Goal: Share content

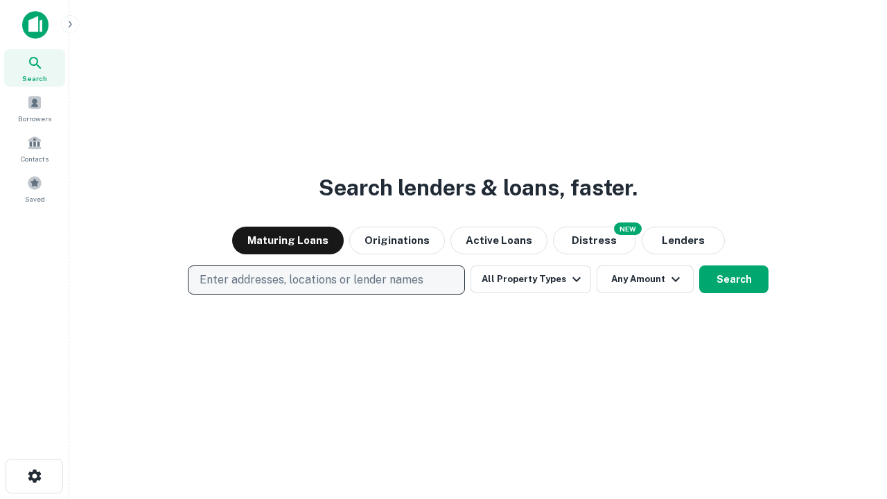
click at [326, 280] on p "Enter addresses, locations or lender names" at bounding box center [312, 280] width 224 height 17
type input "**********"
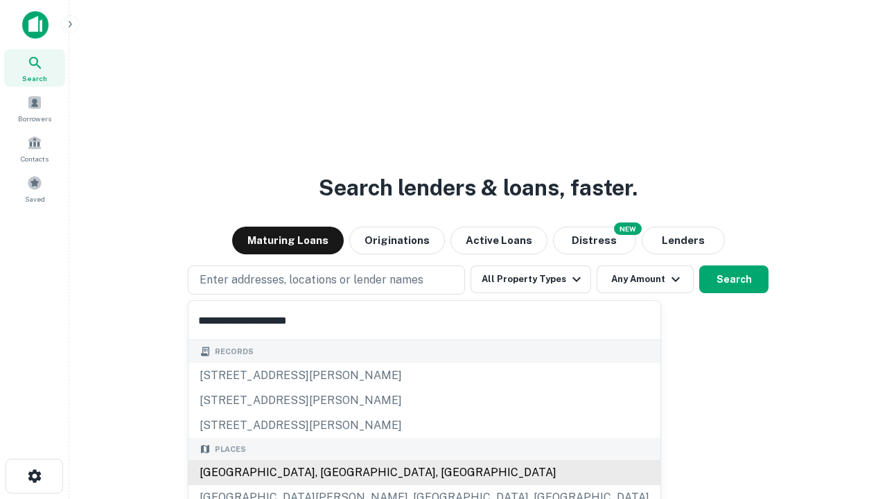
click at [331, 473] on div "Santa Monica, CA, USA" at bounding box center [425, 472] width 472 height 25
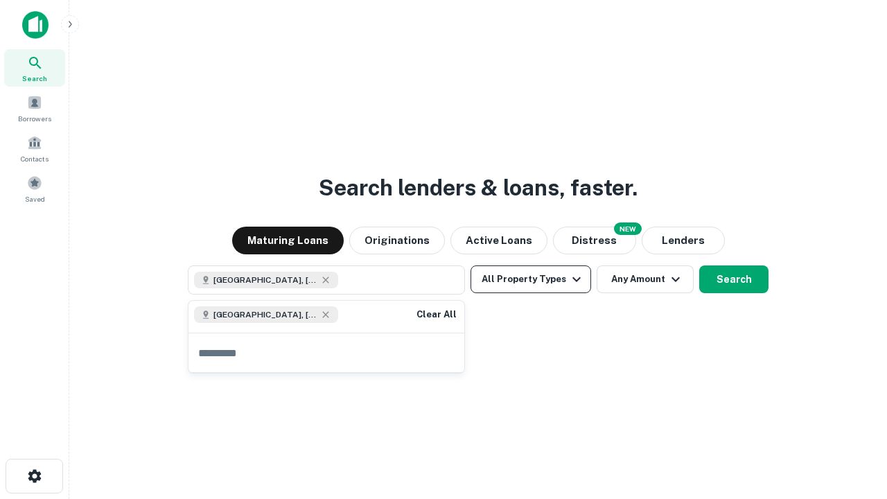
click at [531, 279] on button "All Property Types" at bounding box center [531, 280] width 121 height 28
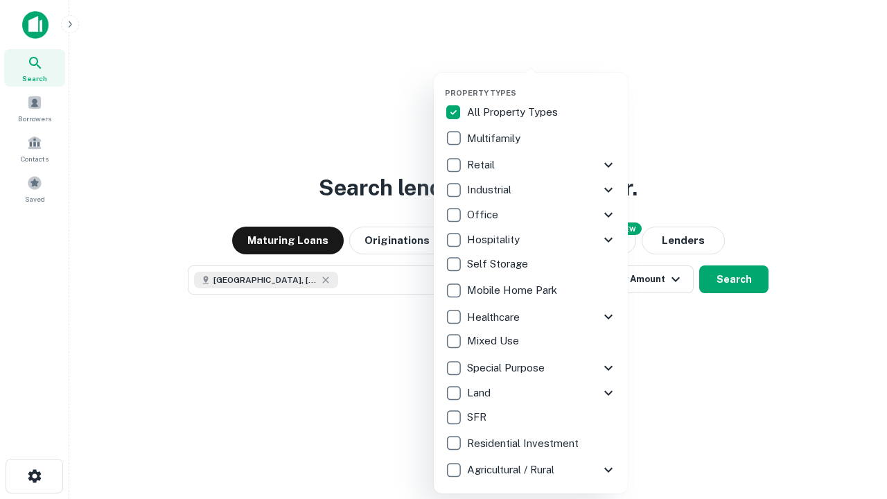
click at [542, 84] on button "button" at bounding box center [542, 84] width 194 height 1
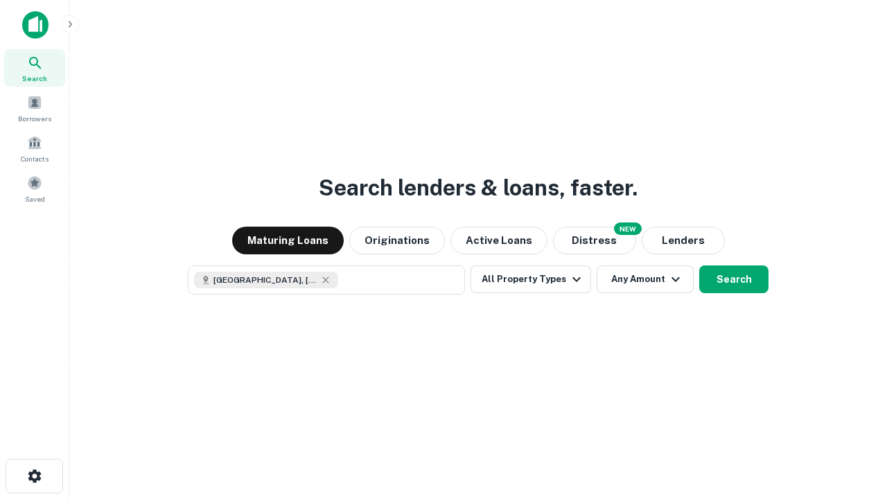
scroll to position [22, 0]
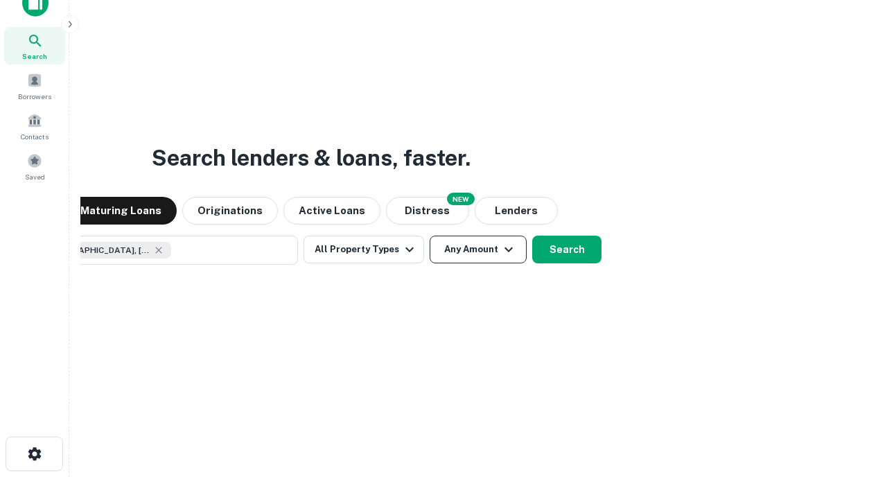
click at [430, 236] on button "Any Amount" at bounding box center [478, 250] width 97 height 28
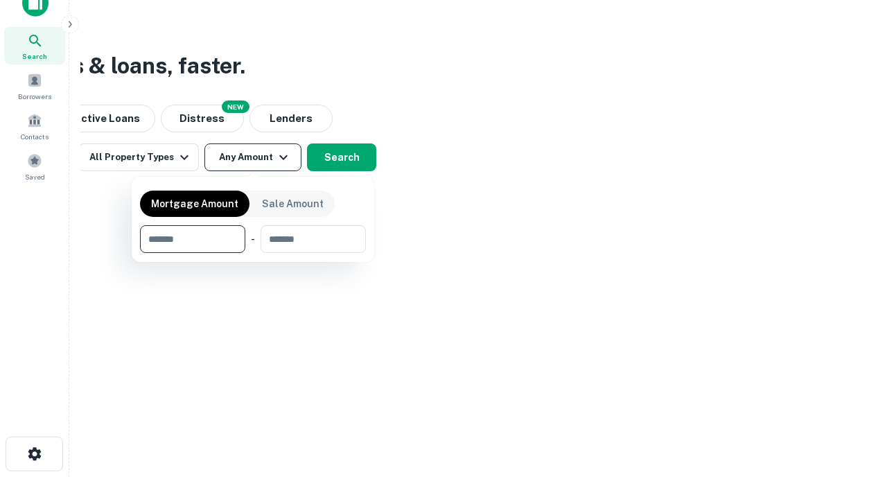
type input "*******"
click at [253, 253] on button "button" at bounding box center [253, 253] width 226 height 1
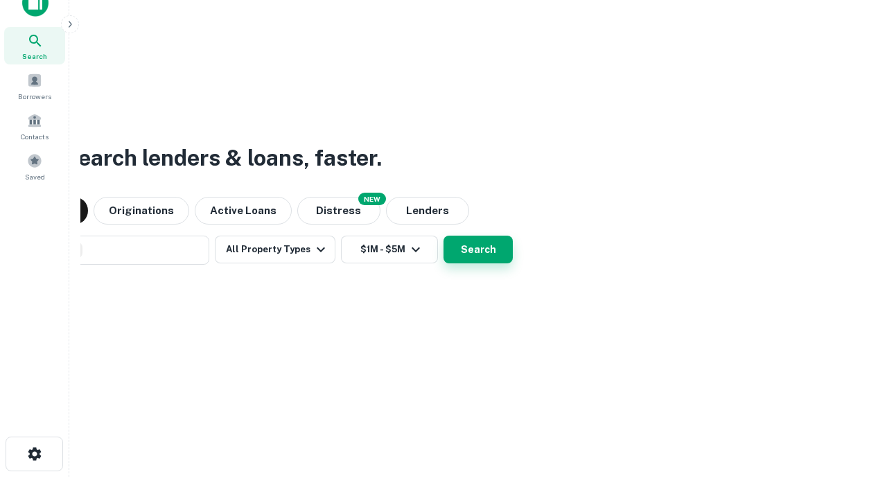
click at [444, 236] on button "Search" at bounding box center [478, 250] width 69 height 28
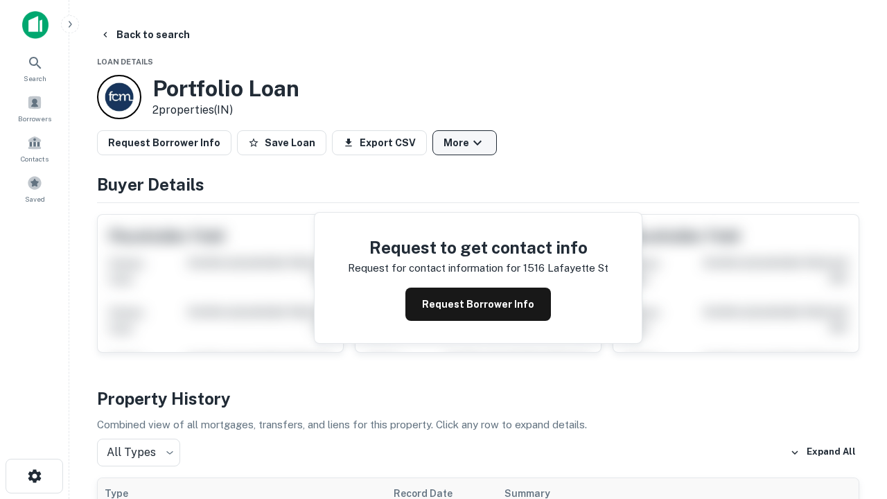
click at [465, 143] on button "More" at bounding box center [465, 142] width 64 height 25
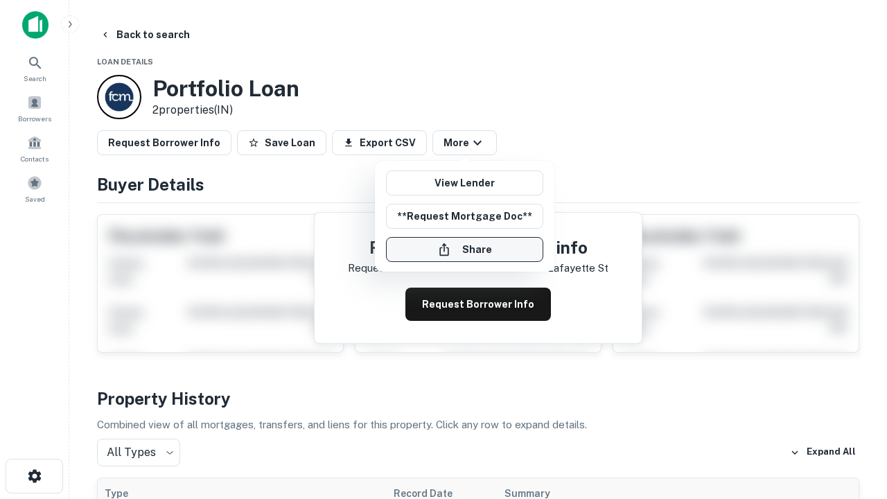
click at [465, 250] on button "Share" at bounding box center [464, 249] width 157 height 25
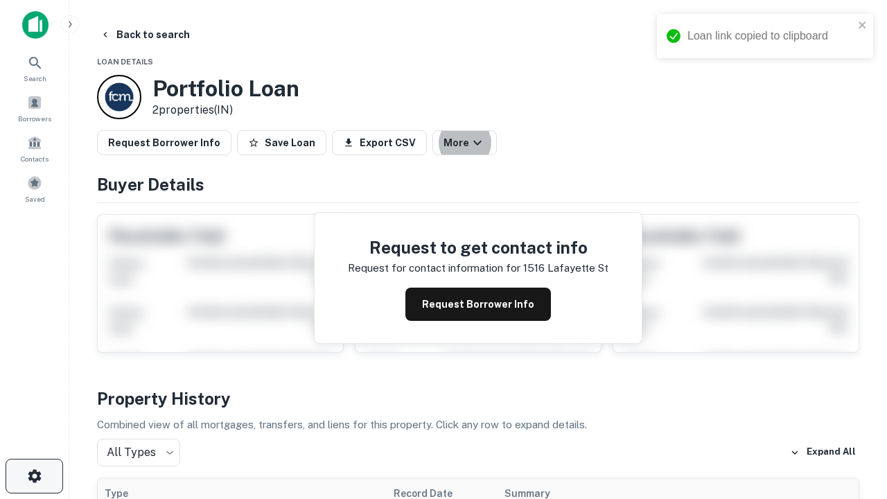
click at [34, 476] on icon "button" at bounding box center [34, 476] width 17 height 17
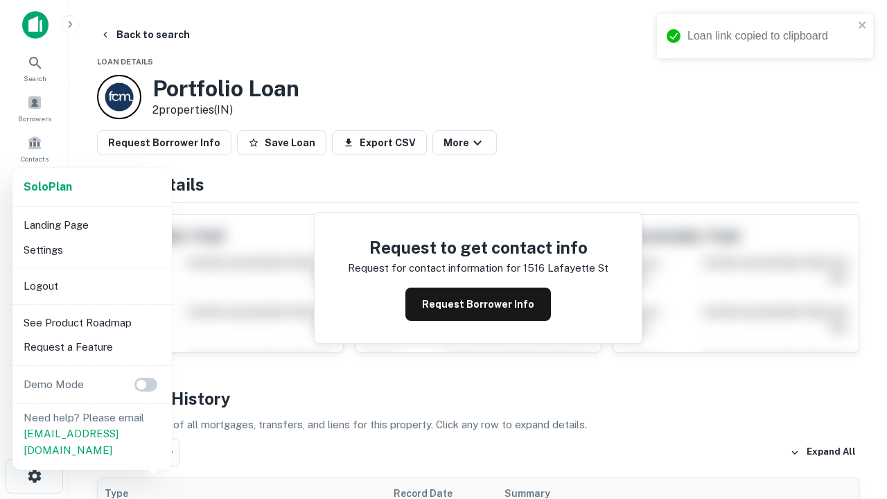
click at [92, 286] on li "Logout" at bounding box center [92, 286] width 148 height 25
